Goal: Check status: Check status

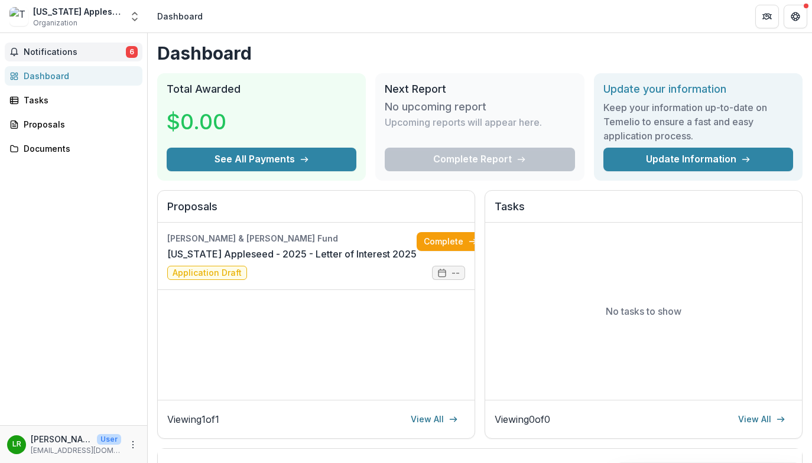
click at [40, 56] on span "Notifications" at bounding box center [75, 52] width 102 height 10
click at [80, 258] on div "Notifications 6 Unread 6 Archived LR [PERSON_NAME] added a comment to [US_STATE…" at bounding box center [73, 229] width 147 height 393
click at [43, 125] on div "Proposals" at bounding box center [78, 124] width 109 height 12
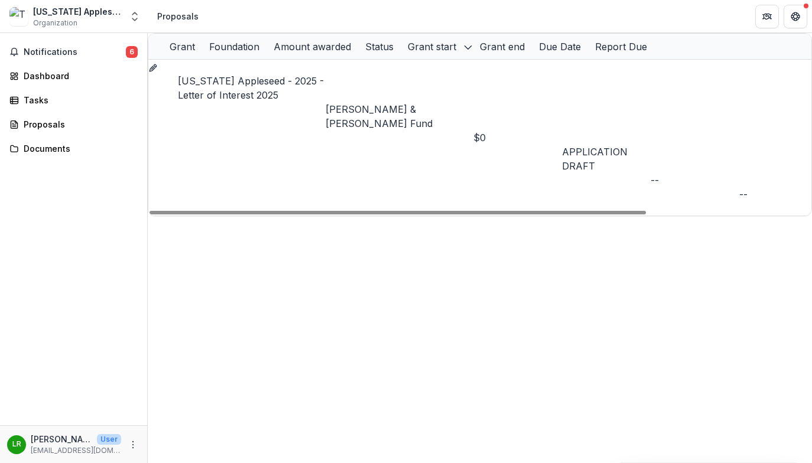
click at [216, 83] on link "[US_STATE] Appleseed - 2025 - Letter of Interest 2025" at bounding box center [251, 88] width 146 height 26
